Goal: Information Seeking & Learning: Learn about a topic

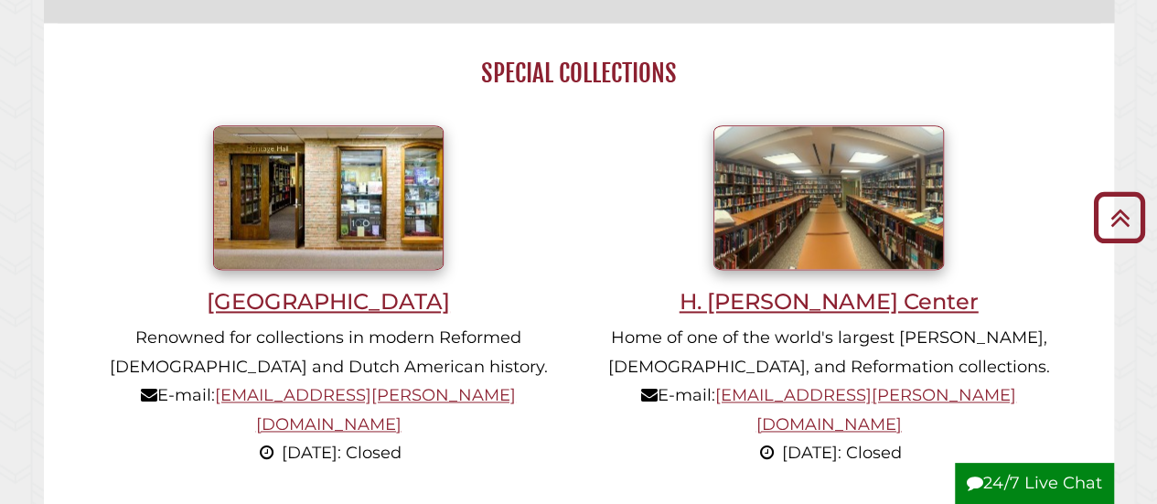
scroll to position [1098, 0]
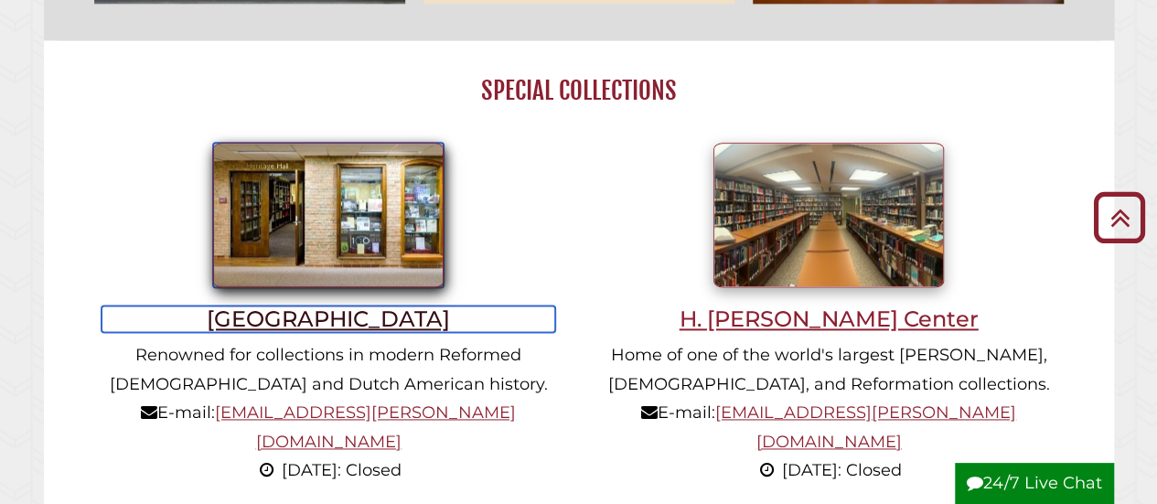
click at [298, 322] on h3 "[GEOGRAPHIC_DATA]" at bounding box center [329, 319] width 454 height 27
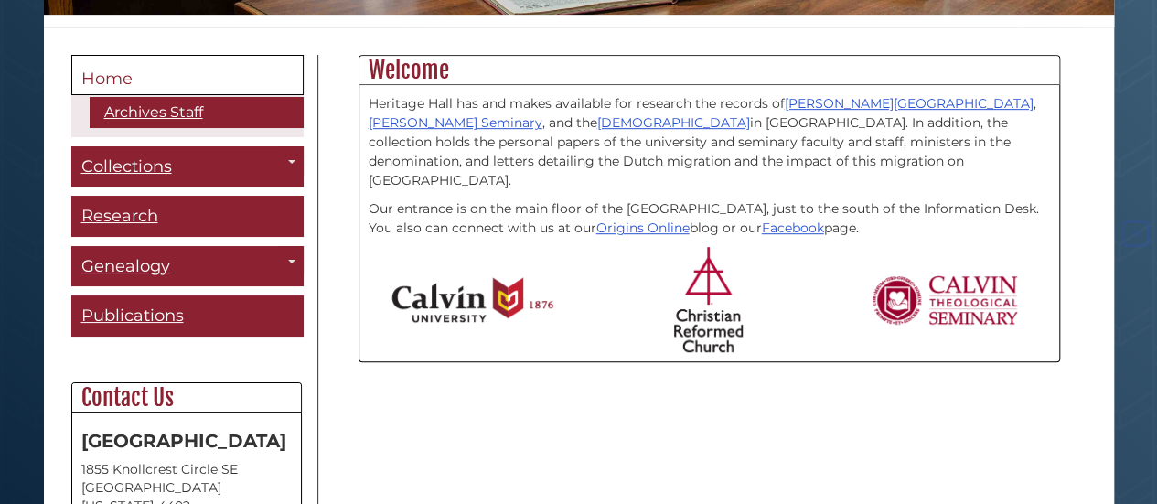
scroll to position [457, 0]
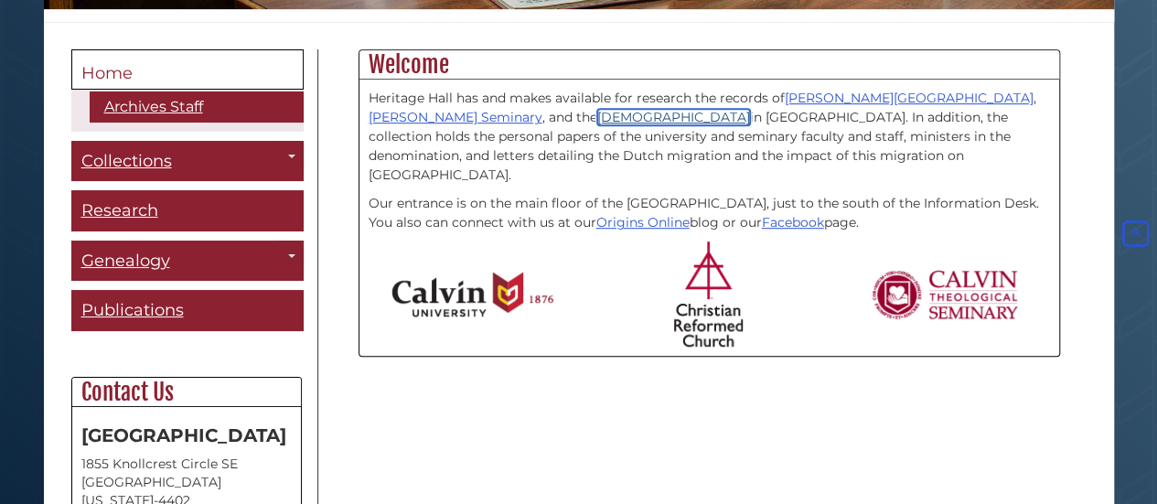
click at [597, 117] on link "Christian Reformed Church" at bounding box center [673, 117] width 153 height 16
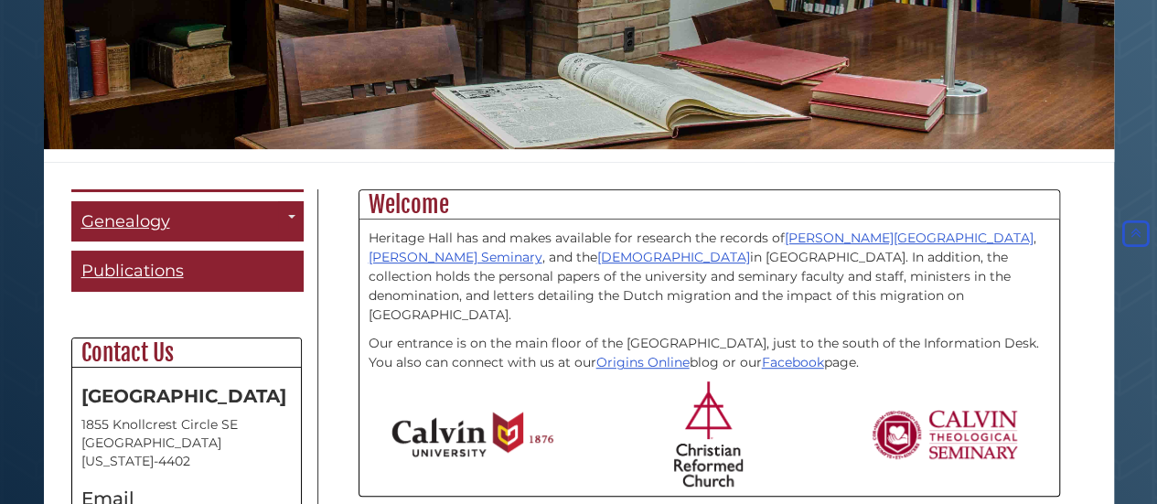
scroll to position [0, 0]
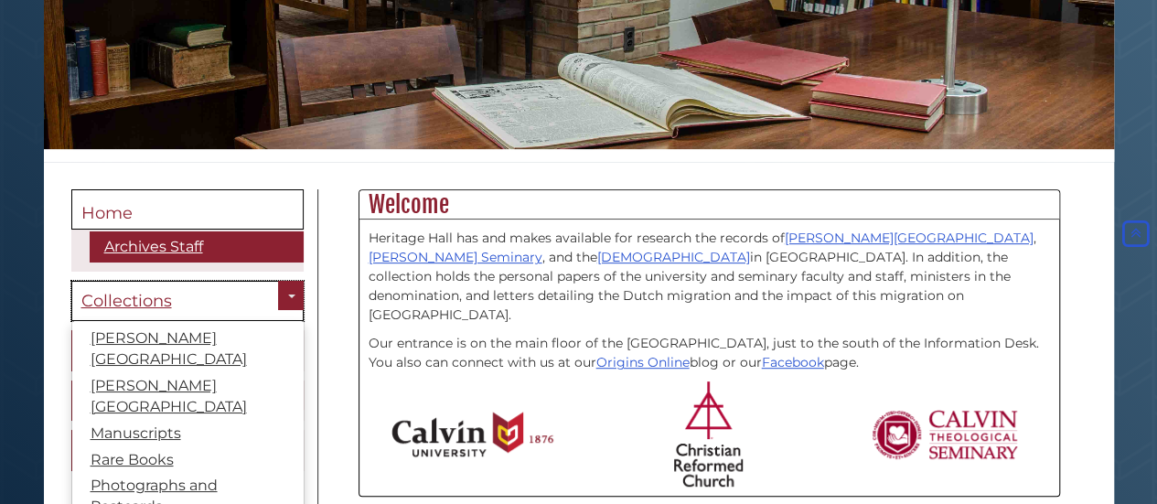
click at [130, 299] on span "Collections" at bounding box center [126, 301] width 91 height 20
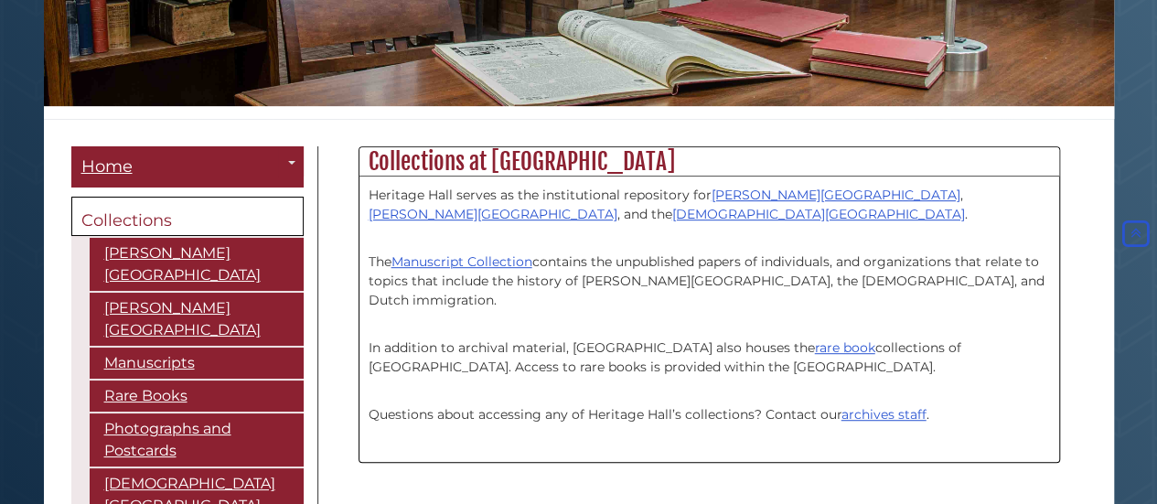
scroll to position [305, 0]
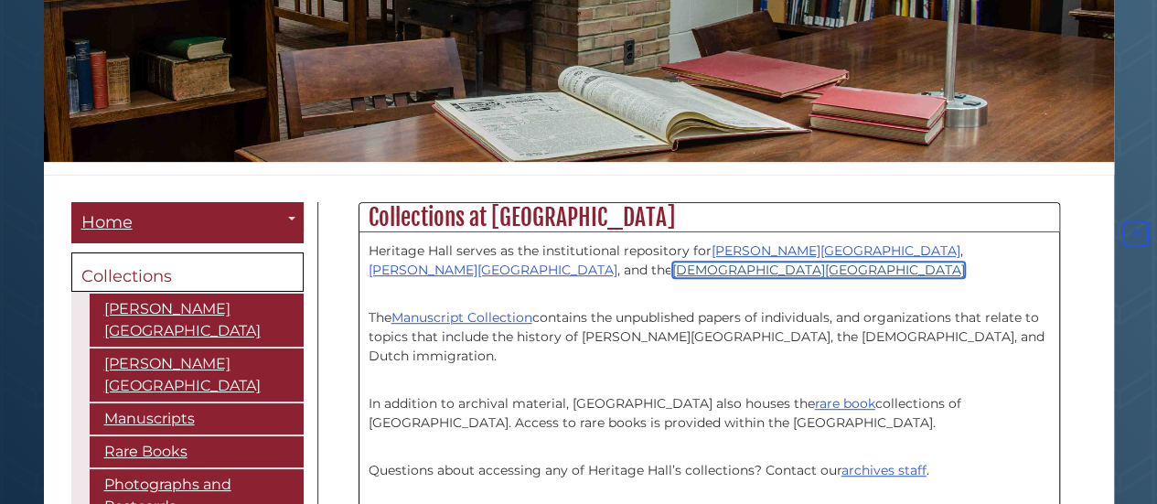
click at [672, 270] on link "[DEMOGRAPHIC_DATA][GEOGRAPHIC_DATA]" at bounding box center [818, 270] width 293 height 16
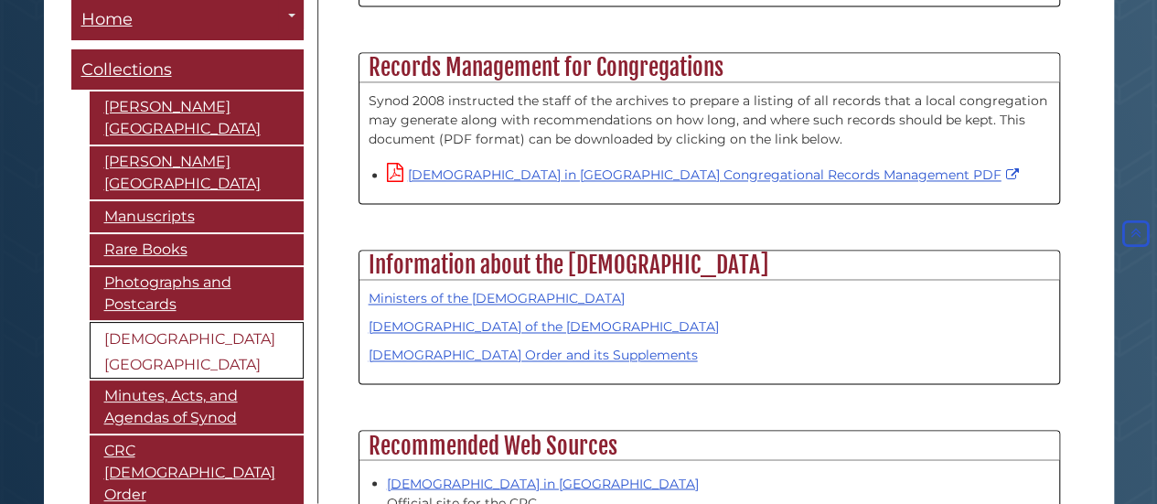
scroll to position [1372, 0]
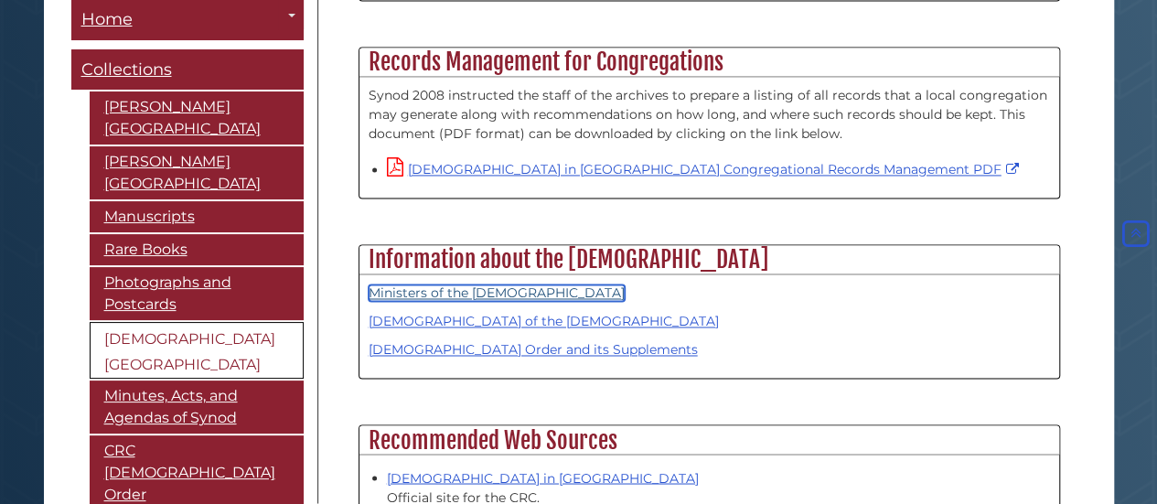
click at [486, 285] on link "Ministers of the [DEMOGRAPHIC_DATA]" at bounding box center [497, 293] width 256 height 16
